Goal: Task Accomplishment & Management: Complete application form

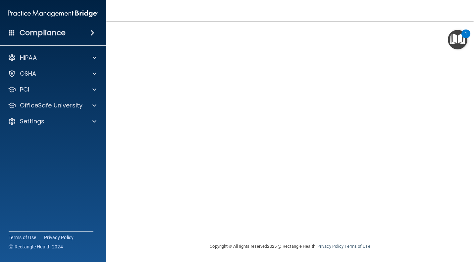
scroll to position [32, 0]
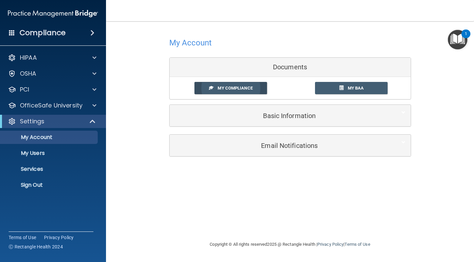
click at [254, 90] on link "My Compliance" at bounding box center [231, 88] width 73 height 12
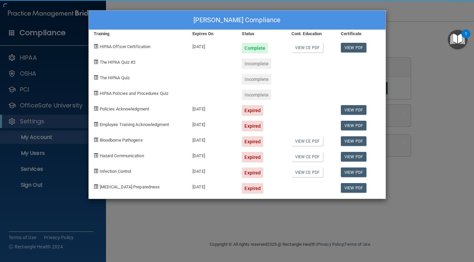
click at [230, 91] on div "BRENDA LONA's Compliance Training Expires On Status Cont. Education Certificate…" at bounding box center [238, 104] width 298 height 189
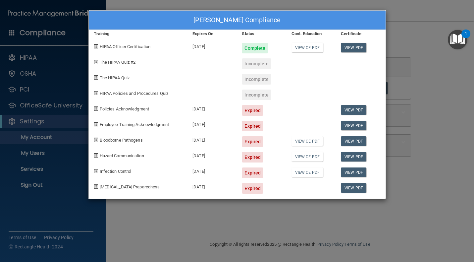
click at [254, 63] on div "Incomplete" at bounding box center [257, 63] width 30 height 11
click at [355, 106] on link "View PDF" at bounding box center [354, 110] width 26 height 10
click at [261, 59] on div "Incomplete" at bounding box center [257, 63] width 30 height 11
click at [119, 62] on span "The HIPAA Quiz #2" at bounding box center [118, 62] width 36 height 5
click at [419, 110] on div "BRENDA LONA's Compliance Training Expires On Status Cont. Education Certificate…" at bounding box center [237, 131] width 474 height 262
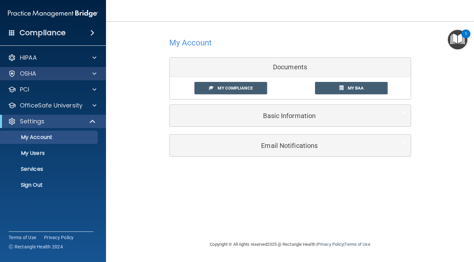
click at [45, 71] on div "OSHA" at bounding box center [44, 74] width 82 height 8
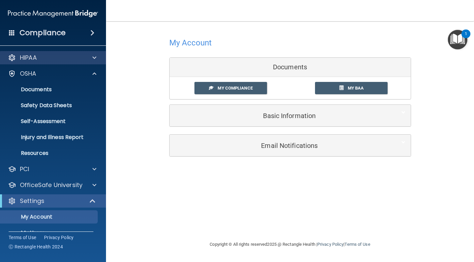
click at [45, 62] on div "HIPAA" at bounding box center [53, 57] width 106 height 13
click at [48, 55] on div "HIPAA" at bounding box center [44, 58] width 82 height 8
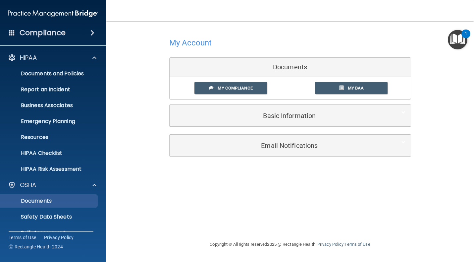
click at [50, 200] on p "Documents" at bounding box center [49, 201] width 91 height 7
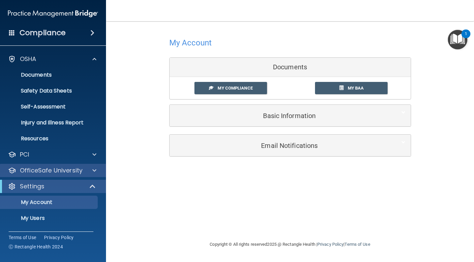
scroll to position [126, 0]
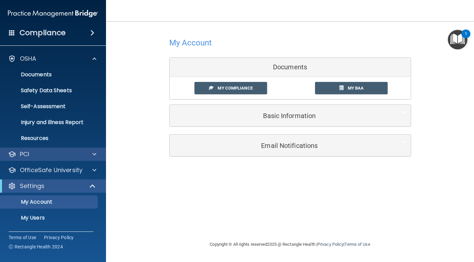
click at [44, 156] on div "PCI" at bounding box center [44, 154] width 82 height 8
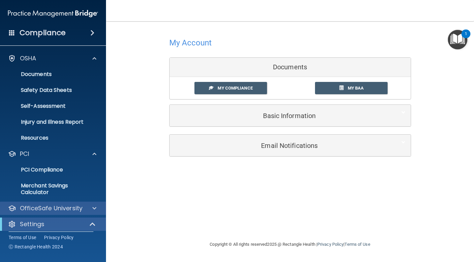
click at [55, 205] on p "OfficeSafe University" at bounding box center [51, 208] width 63 height 8
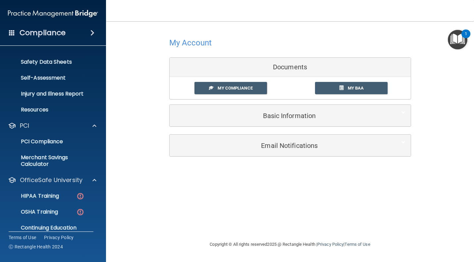
scroll to position [156, 0]
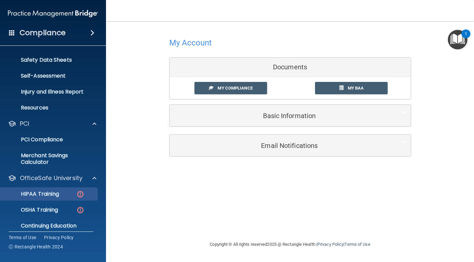
click at [55, 197] on p "HIPAA Training" at bounding box center [31, 194] width 55 height 7
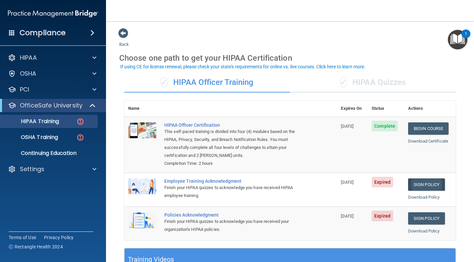
click at [412, 178] on link "Sign Policy" at bounding box center [426, 184] width 37 height 12
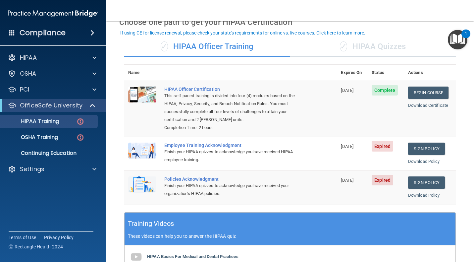
scroll to position [37, 0]
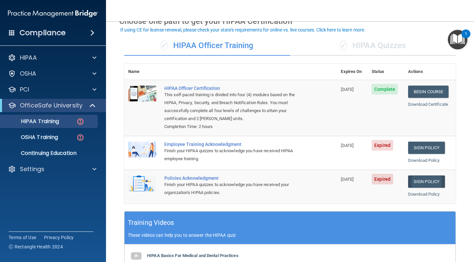
click at [414, 175] on link "Sign Policy" at bounding box center [426, 181] width 37 height 12
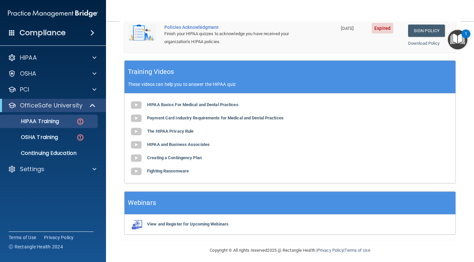
scroll to position [187, 0]
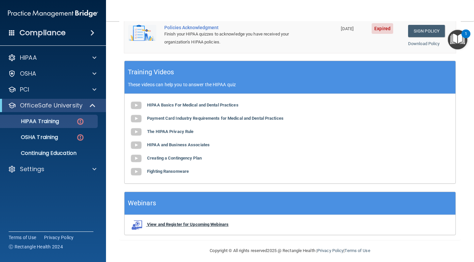
click at [195, 222] on b "View and Register for Upcoming Webinars" at bounding box center [188, 224] width 82 height 5
click at [157, 102] on b "HIPAA Basics For Medical and Dental Practices" at bounding box center [192, 104] width 91 height 5
click at [166, 222] on b "View and Register for Upcoming Webinars" at bounding box center [188, 224] width 82 height 5
click at [58, 140] on p "OSHA Training" at bounding box center [31, 137] width 54 height 7
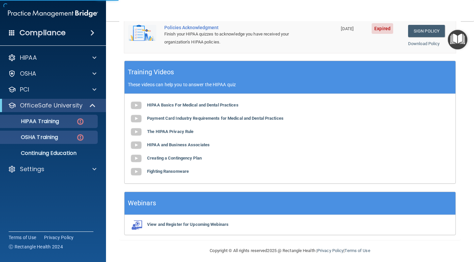
click at [69, 122] on div "HIPAA Training" at bounding box center [49, 121] width 91 height 7
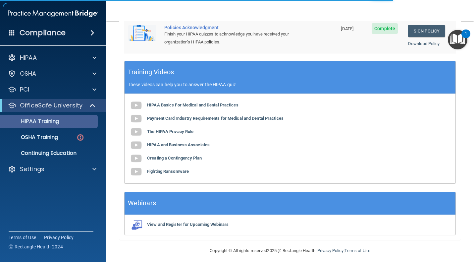
click at [49, 120] on p "HIPAA Training" at bounding box center [31, 121] width 55 height 7
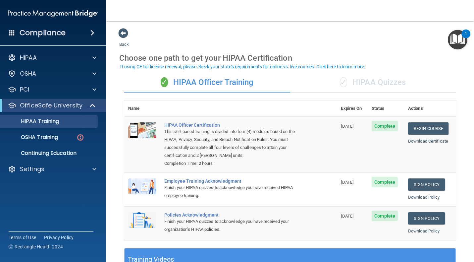
scroll to position [1, 0]
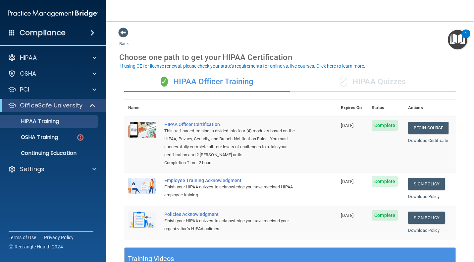
click at [197, 178] on div "Employee Training Acknowledgment" at bounding box center [234, 180] width 140 height 5
click at [71, 137] on div "OSHA Training" at bounding box center [49, 137] width 91 height 7
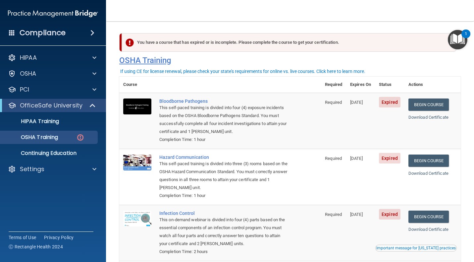
scroll to position [1, 0]
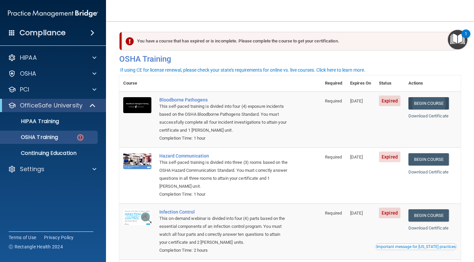
click at [425, 98] on link "Begin Course" at bounding box center [429, 103] width 40 height 12
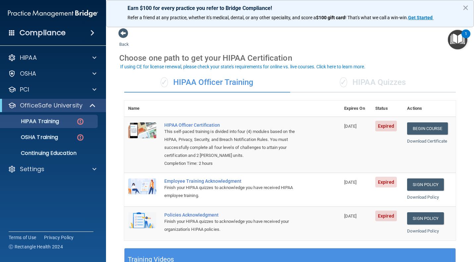
click at [235, 73] on div "✓ HIPAA Officer Training" at bounding box center [207, 83] width 166 height 20
click at [346, 86] on div "✓ HIPAA Quizzes" at bounding box center [373, 83] width 166 height 20
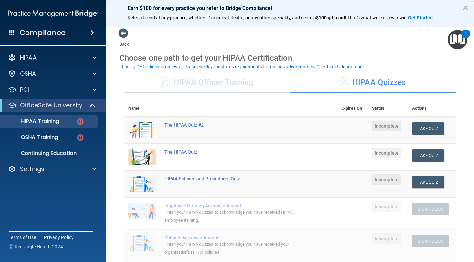
click at [223, 77] on div "✓ HIPAA Officer Training" at bounding box center [207, 83] width 166 height 20
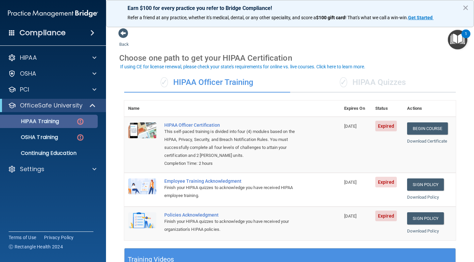
click at [47, 122] on p "HIPAA Training" at bounding box center [31, 121] width 55 height 7
click at [24, 82] on div "HIPAA Documents and Policies Report an Incident Business Associates Emergency P…" at bounding box center [53, 114] width 106 height 133
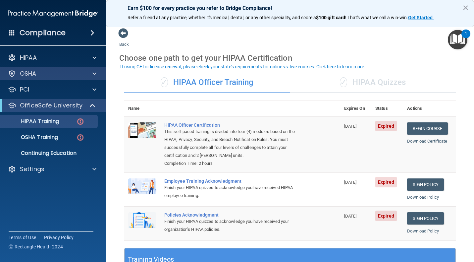
click at [29, 77] on p "OSHA" at bounding box center [28, 74] width 17 height 8
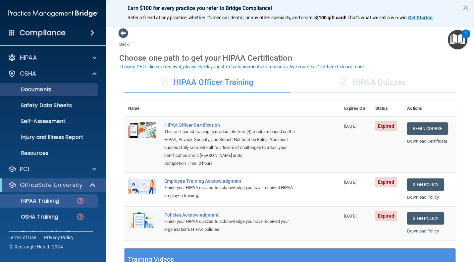
click at [33, 86] on p "Documents" at bounding box center [49, 89] width 91 height 7
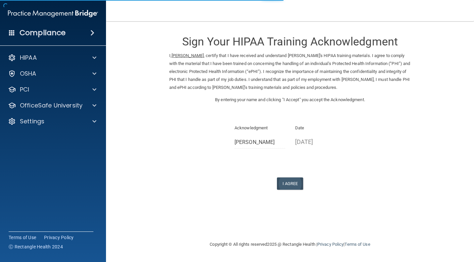
click at [286, 178] on button "I Agree" at bounding box center [290, 183] width 27 height 12
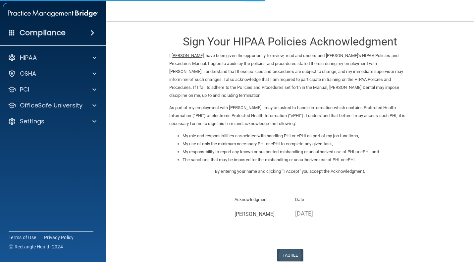
click at [289, 249] on button "I Agree" at bounding box center [290, 255] width 27 height 12
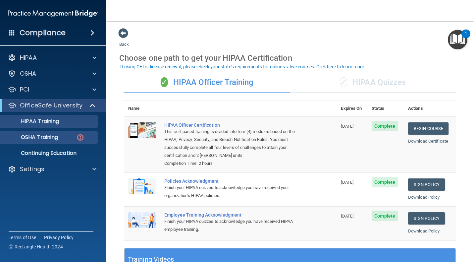
click at [44, 141] on link "OSHA Training" at bounding box center [45, 137] width 104 height 13
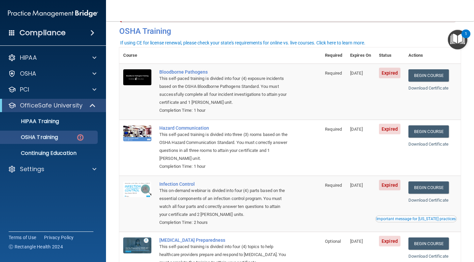
scroll to position [30, 0]
